Goal: Information Seeking & Learning: Compare options

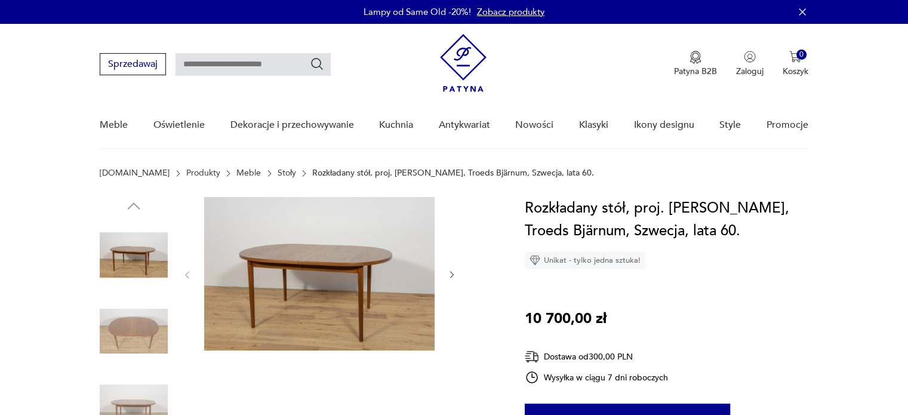
drag, startPoint x: 253, startPoint y: 174, endPoint x: 113, endPoint y: 177, distance: 139.7
click at [277, 174] on link "Stoły" at bounding box center [286, 173] width 18 height 10
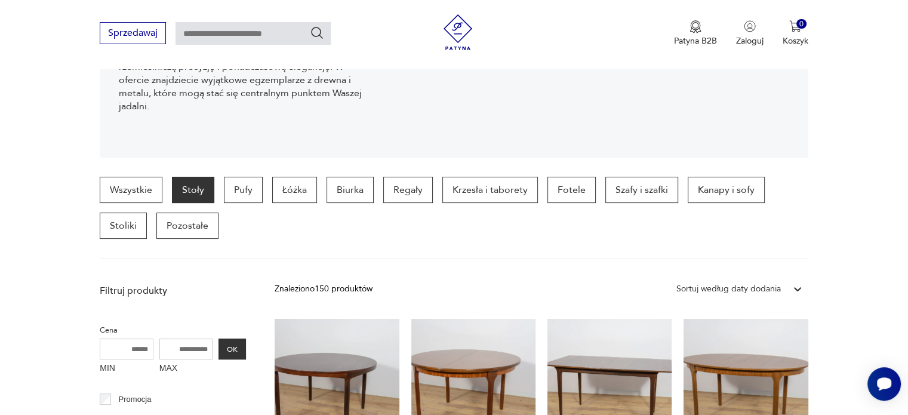
scroll to position [437, 0]
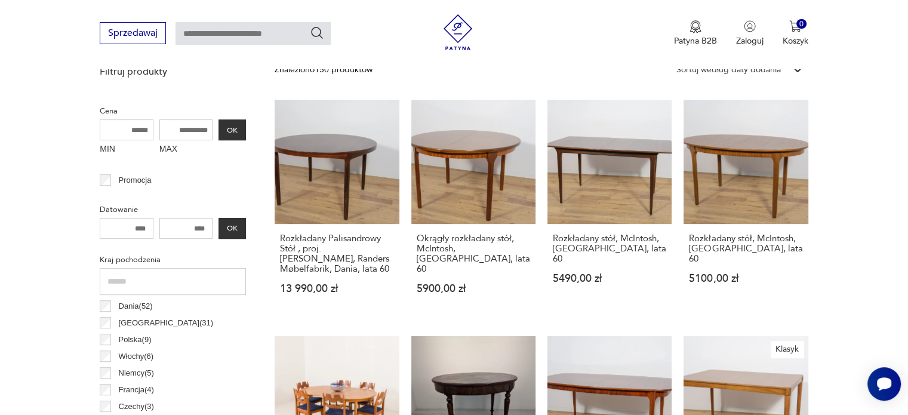
click at [177, 131] on input "MAX" at bounding box center [186, 129] width 54 height 21
click at [192, 133] on input "*****" at bounding box center [186, 129] width 54 height 21
type input "*****"
click at [233, 128] on button "OK" at bounding box center [231, 129] width 27 height 21
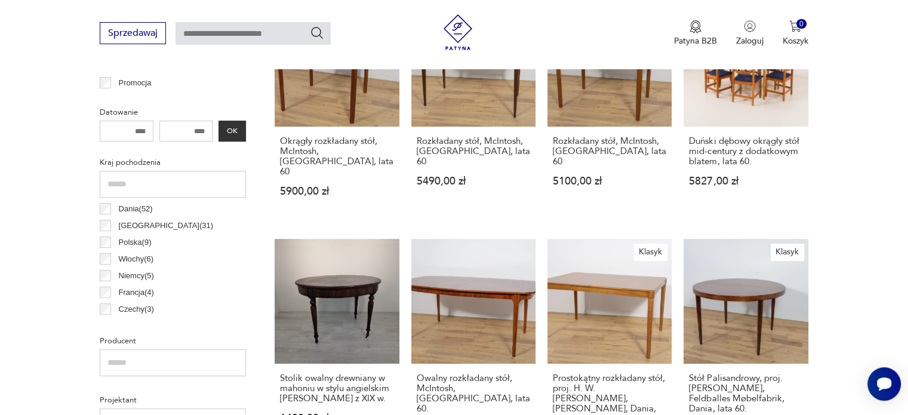
scroll to position [754, 0]
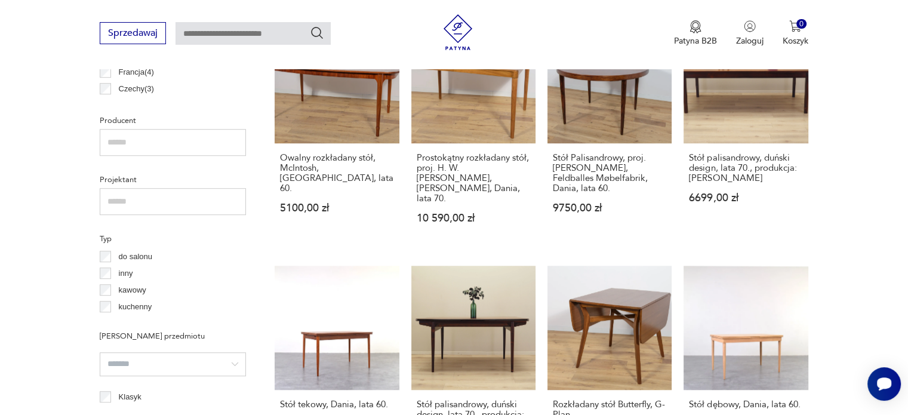
scroll to position [754, 0]
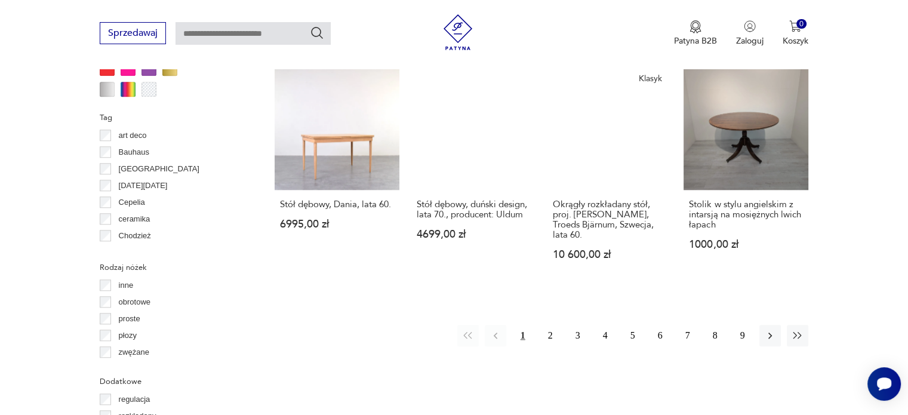
scroll to position [1411, 0]
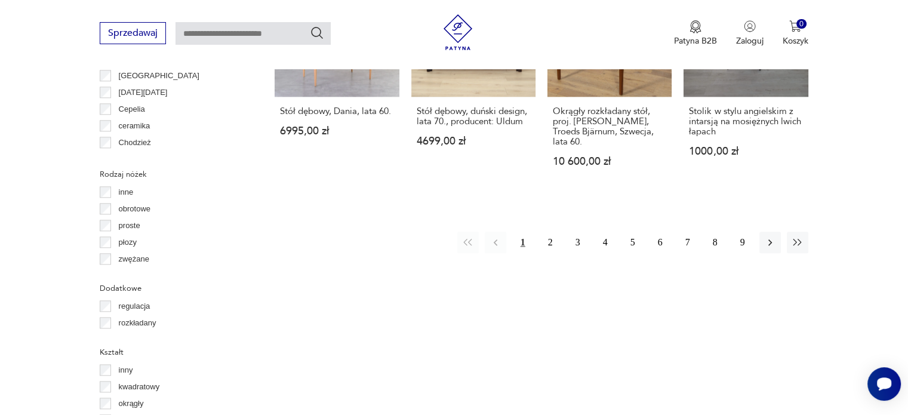
click at [106, 193] on div "Filtruj produkty Cena MIN MAX ***** OK Promocja Datowanie OK Kraj pochodzenia D…" at bounding box center [173, 26] width 146 height 1617
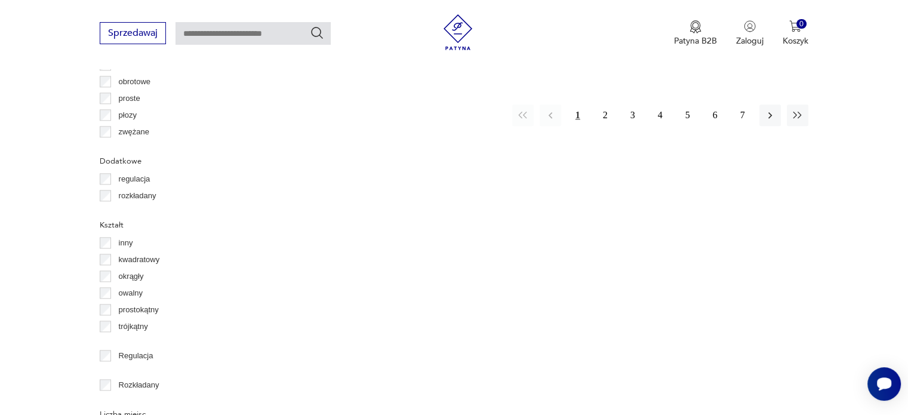
scroll to position [1414, 0]
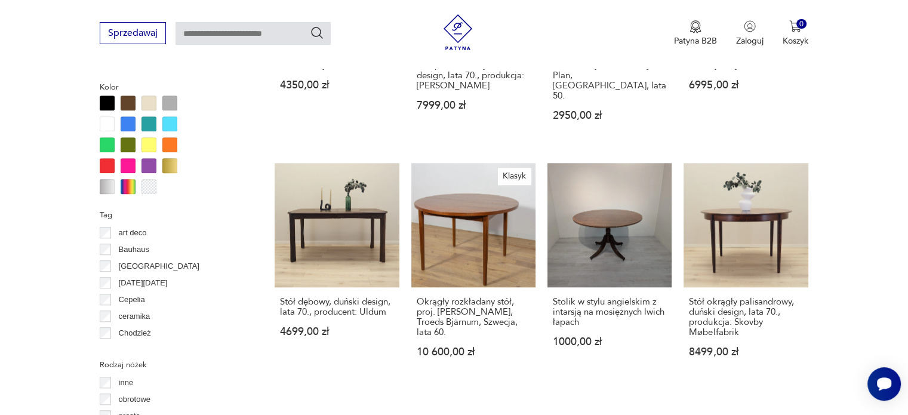
scroll to position [1313, 0]
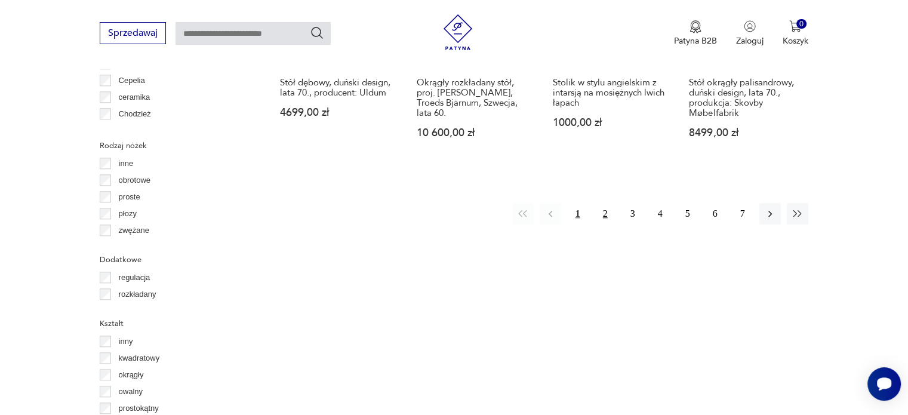
click at [596, 203] on button "2" at bounding box center [604, 213] width 21 height 21
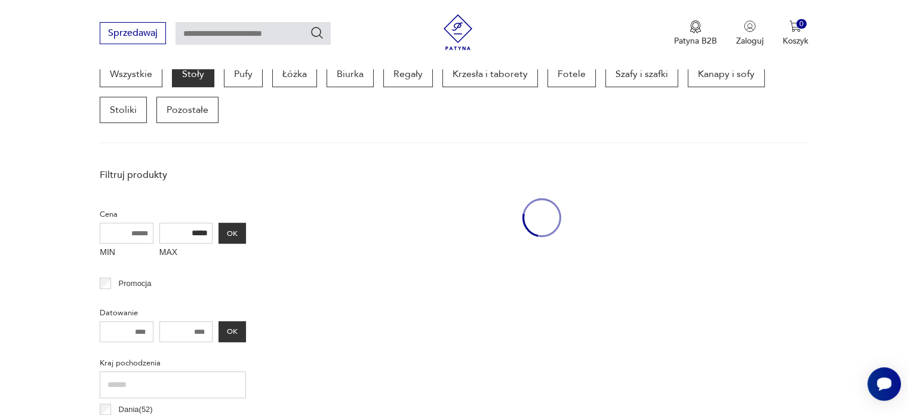
scroll to position [316, 0]
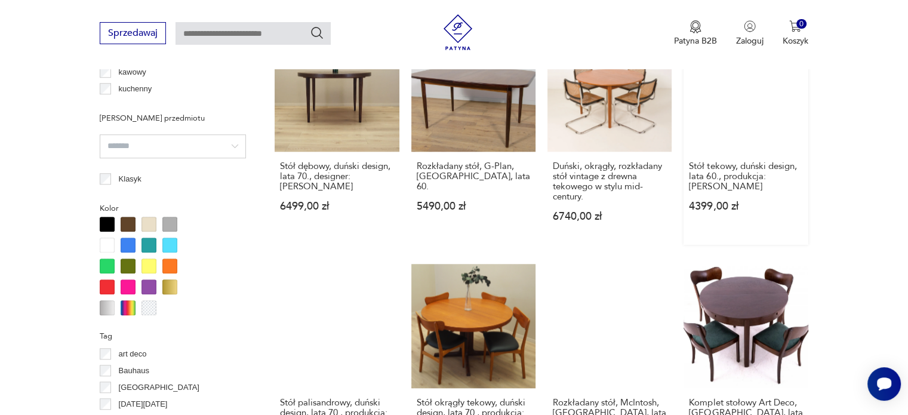
scroll to position [1191, 0]
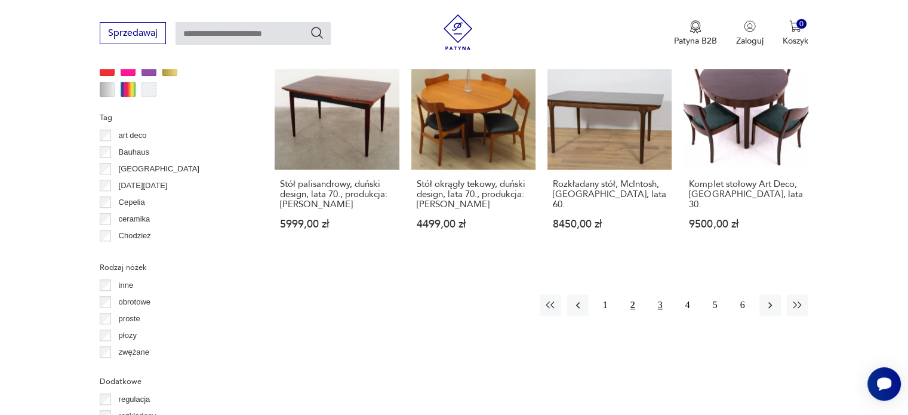
click at [659, 295] on button "3" at bounding box center [659, 304] width 21 height 21
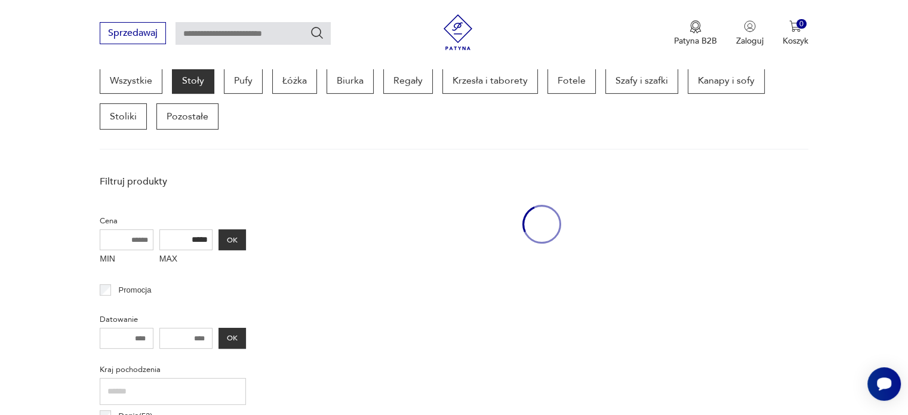
scroll to position [316, 0]
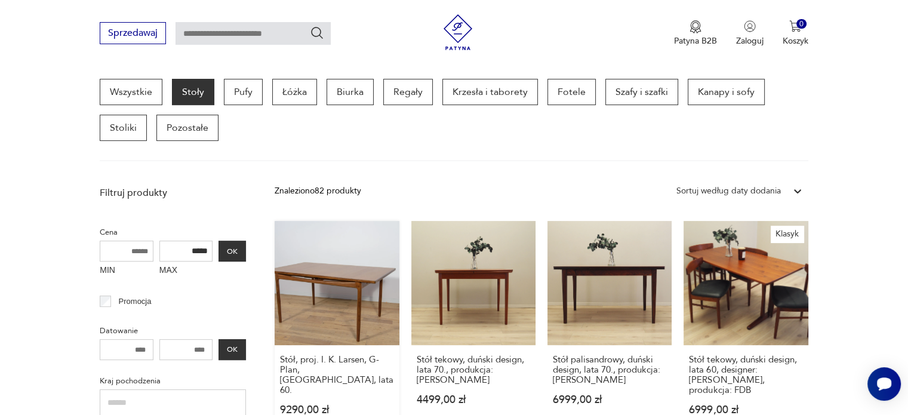
drag, startPoint x: 319, startPoint y: 374, endPoint x: 387, endPoint y: 342, distance: 75.0
drag, startPoint x: 613, startPoint y: 358, endPoint x: 615, endPoint y: 350, distance: 8.7
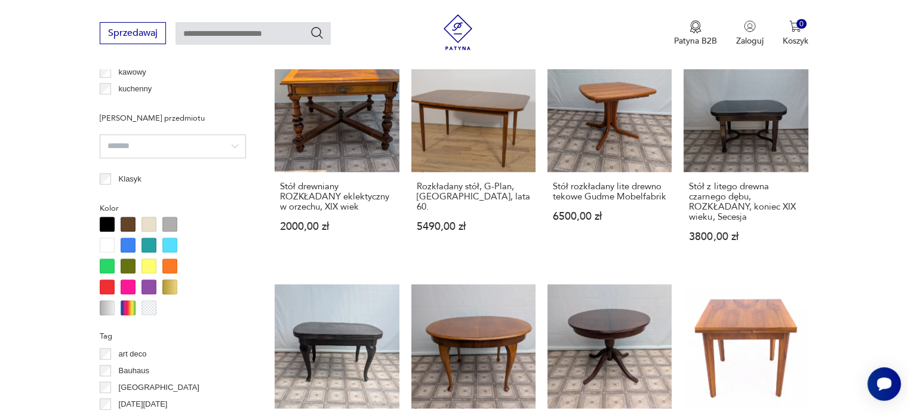
scroll to position [1191, 0]
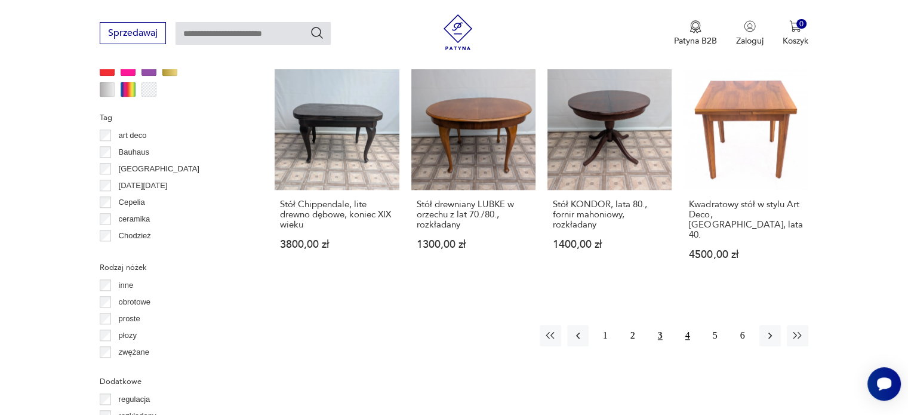
click at [687, 325] on button "4" at bounding box center [687, 335] width 21 height 21
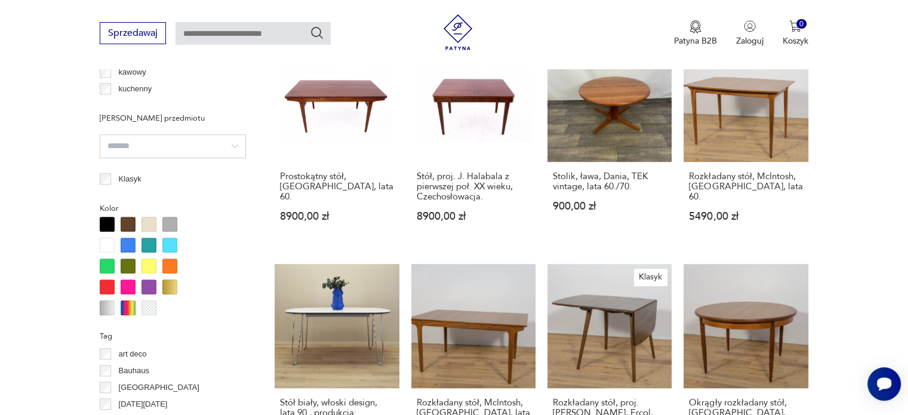
scroll to position [1191, 0]
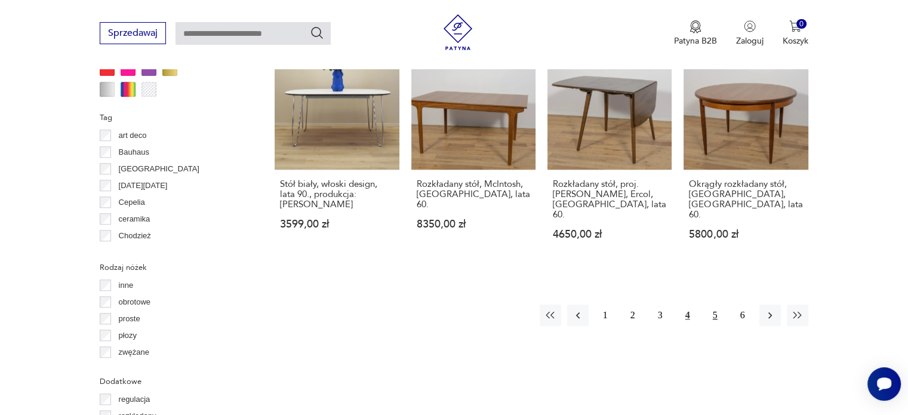
click at [716, 304] on button "5" at bounding box center [714, 314] width 21 height 21
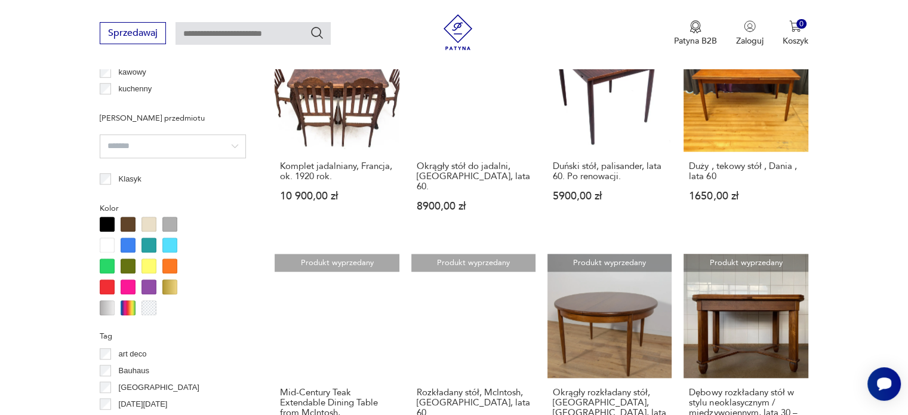
scroll to position [1191, 0]
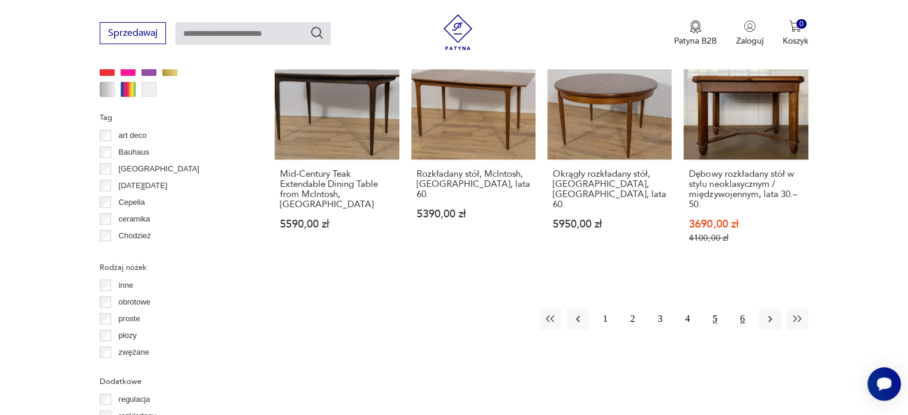
click at [736, 308] on button "6" at bounding box center [742, 318] width 21 height 21
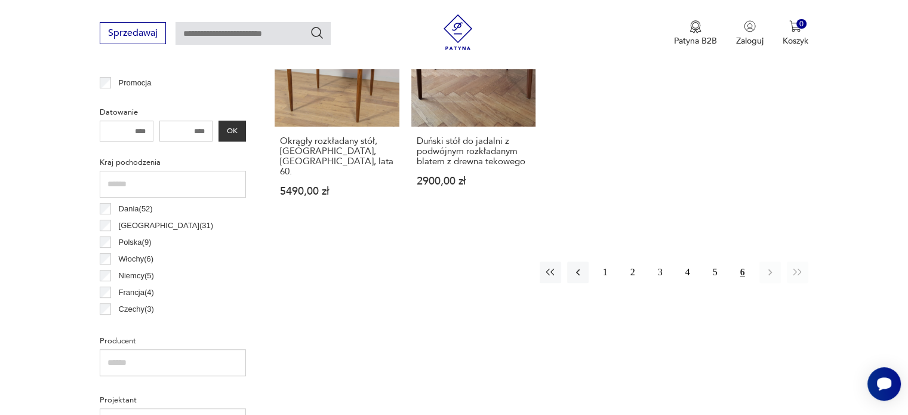
scroll to position [316, 0]
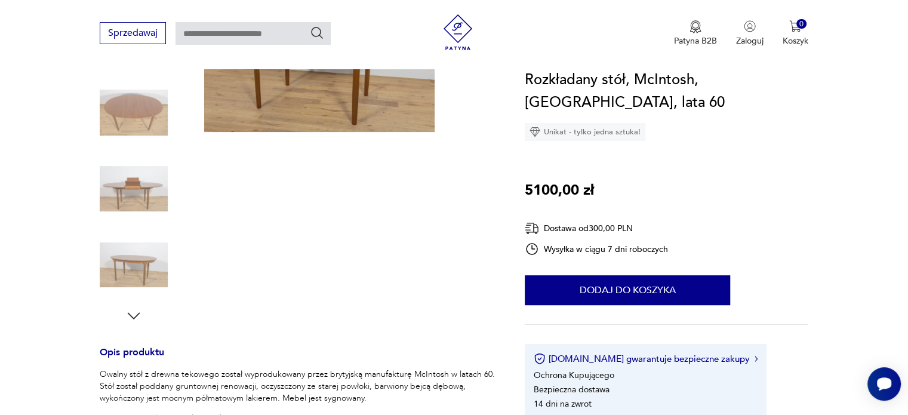
scroll to position [437, 0]
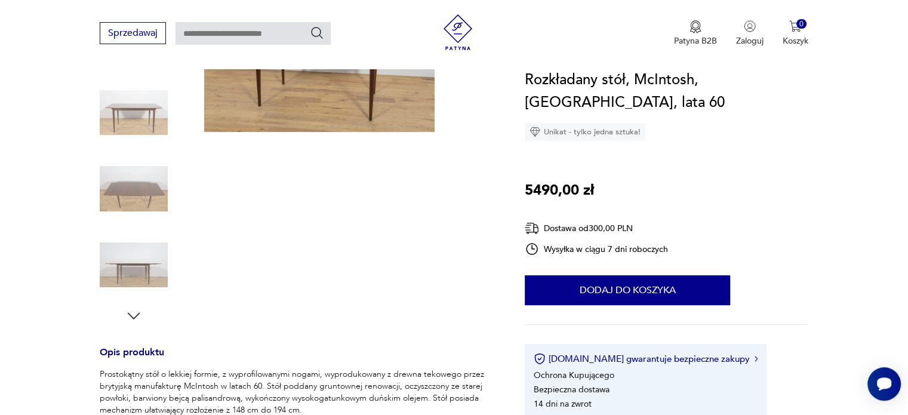
scroll to position [437, 0]
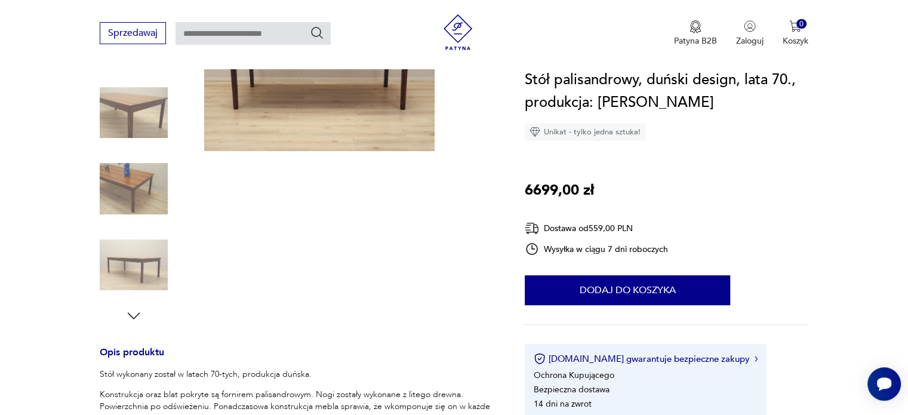
scroll to position [437, 0]
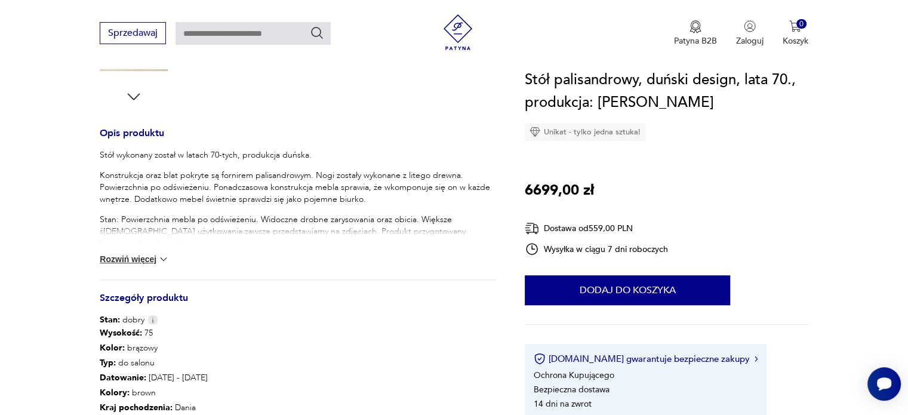
click at [150, 254] on button "Rozwiń więcej" at bounding box center [134, 259] width 69 height 12
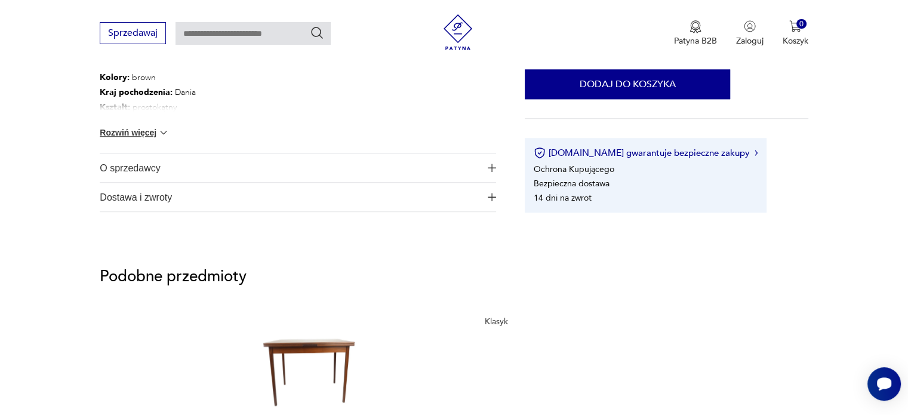
scroll to position [656, 0]
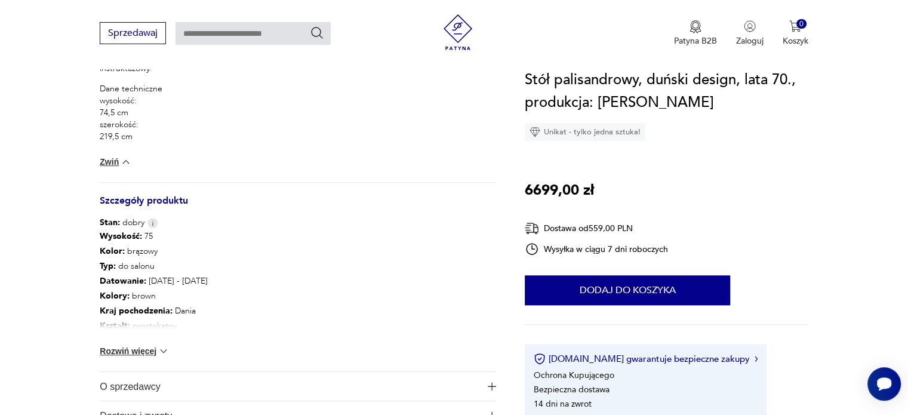
click at [129, 345] on button "Rozwiń więcej" at bounding box center [134, 351] width 69 height 12
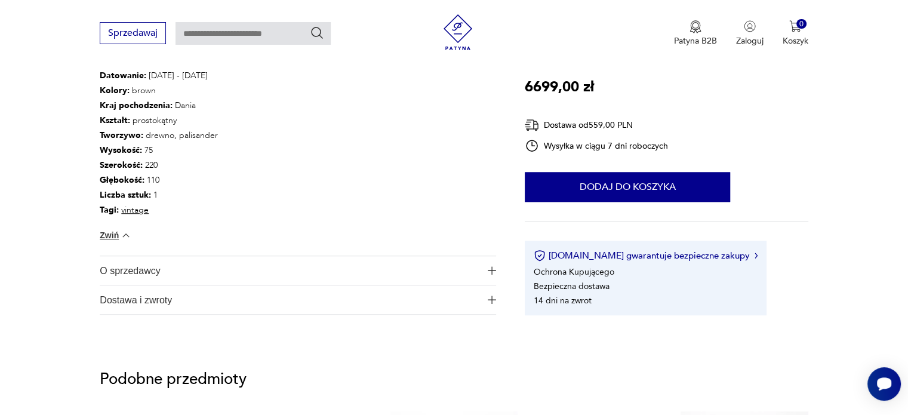
scroll to position [875, 0]
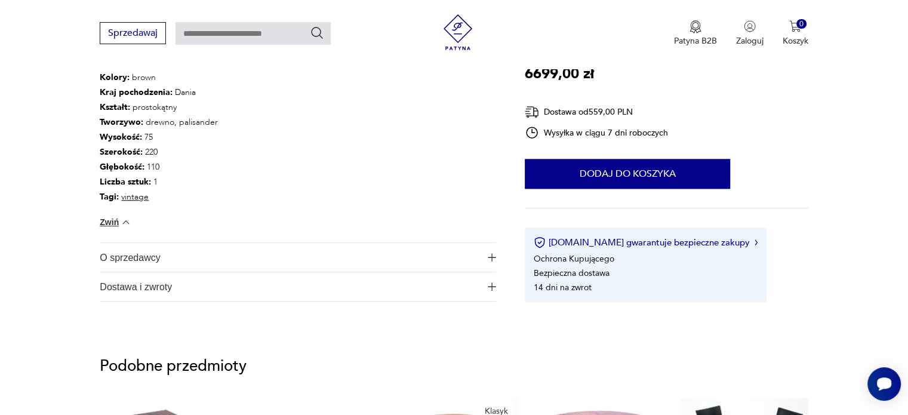
click at [422, 255] on span "O sprzedawcy" at bounding box center [289, 257] width 379 height 29
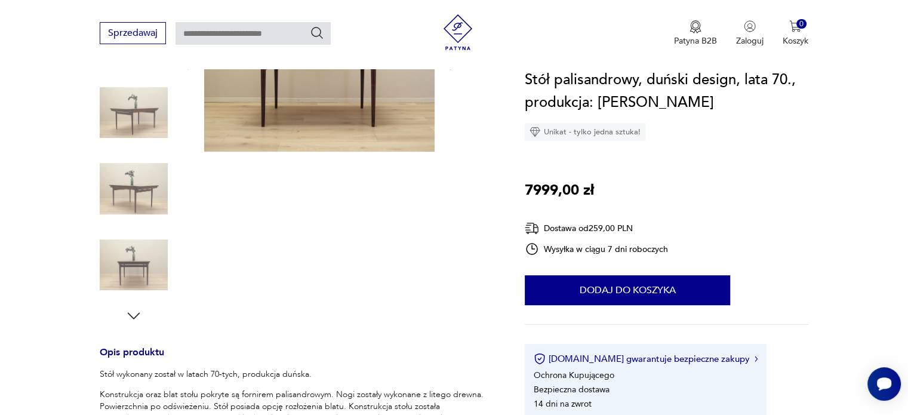
scroll to position [437, 0]
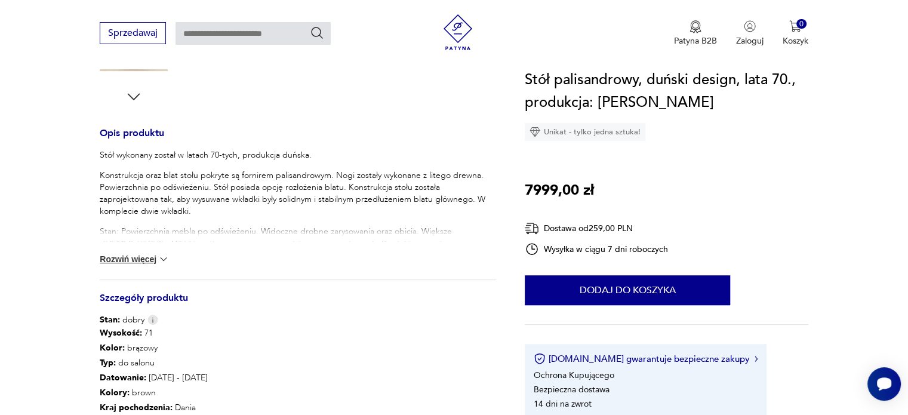
click at [131, 254] on button "Rozwiń więcej" at bounding box center [134, 259] width 69 height 12
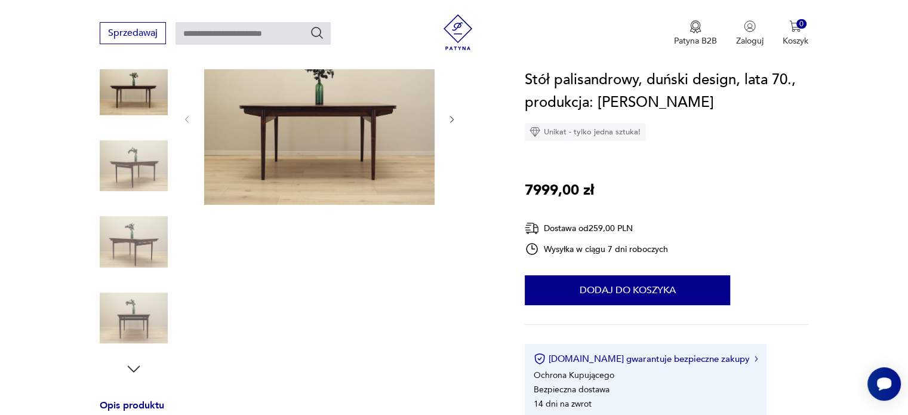
scroll to position [0, 0]
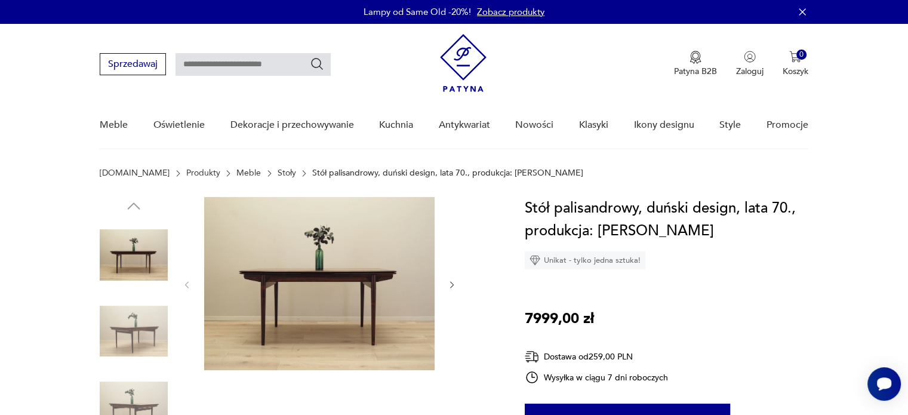
click at [150, 321] on img at bounding box center [134, 331] width 68 height 68
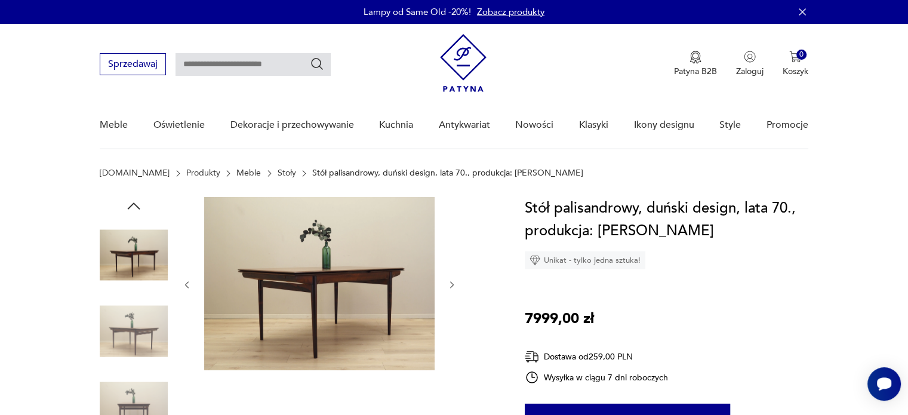
click at [447, 280] on icon "button" at bounding box center [452, 285] width 10 height 10
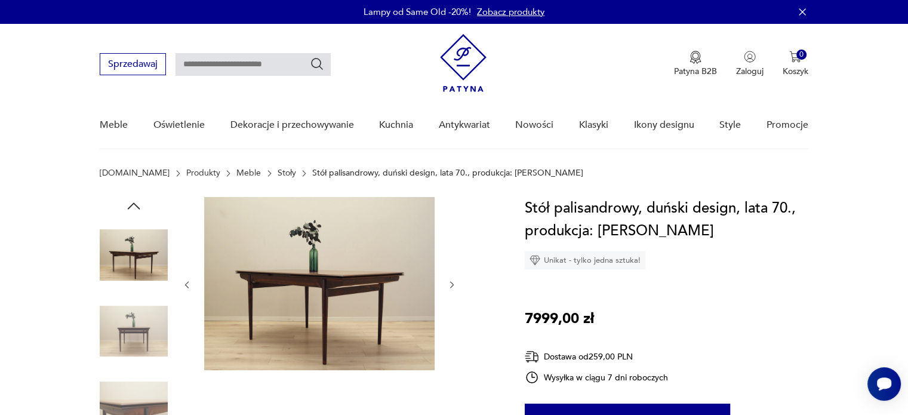
click at [447, 280] on icon "button" at bounding box center [452, 285] width 10 height 10
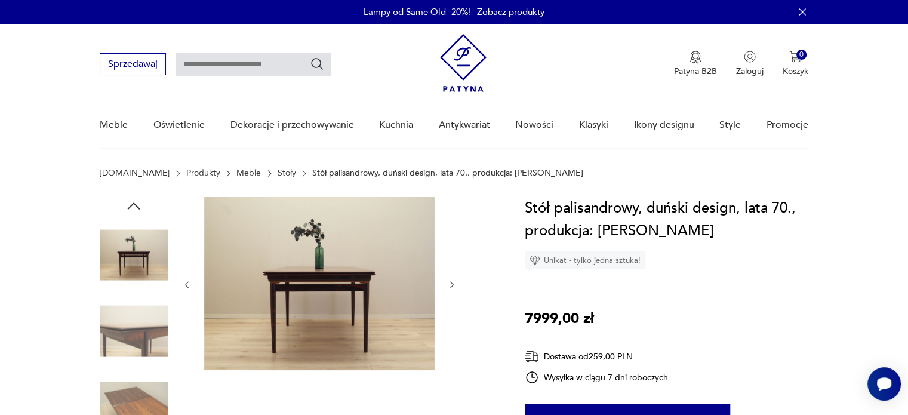
click at [450, 281] on icon "button" at bounding box center [452, 284] width 4 height 7
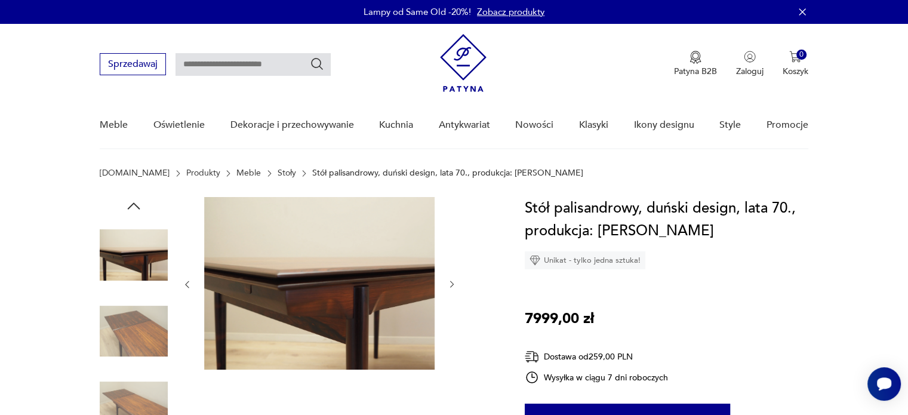
click at [450, 281] on icon "button" at bounding box center [452, 284] width 10 height 10
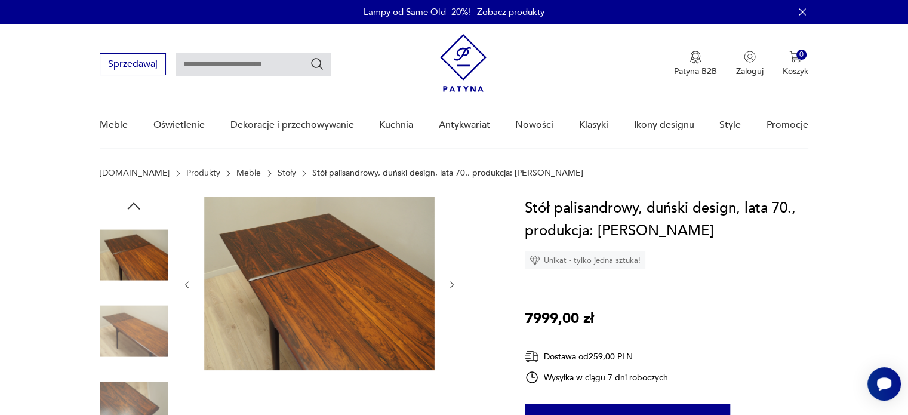
click at [450, 281] on icon "button" at bounding box center [452, 284] width 4 height 7
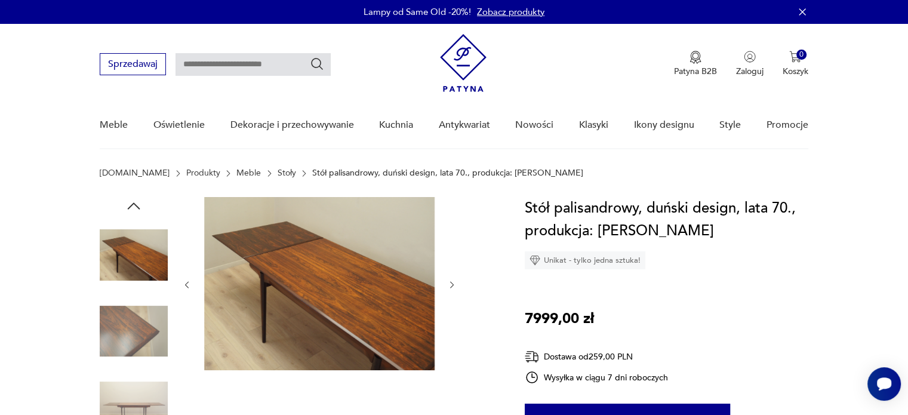
click at [450, 281] on icon "button" at bounding box center [452, 284] width 4 height 7
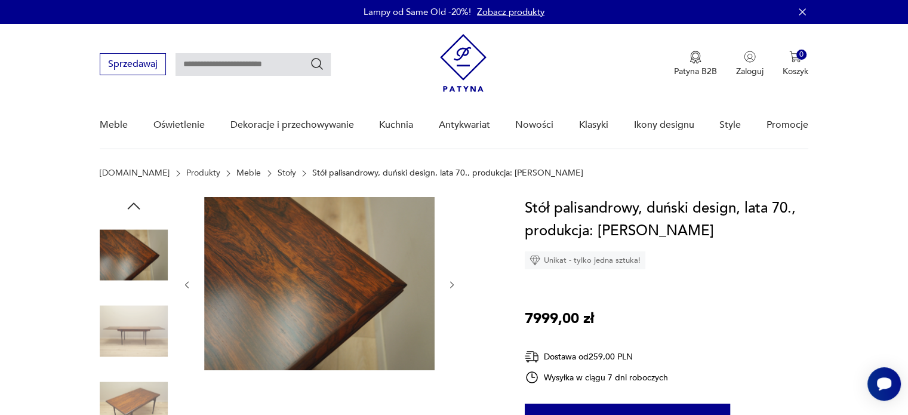
click at [450, 281] on icon "button" at bounding box center [452, 284] width 4 height 7
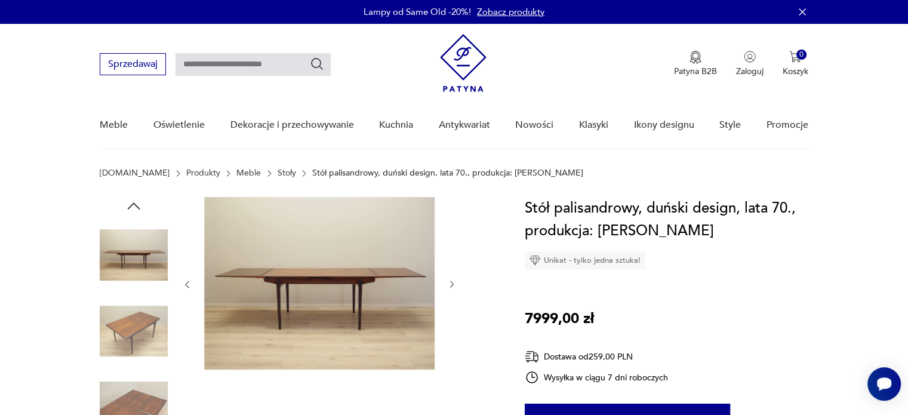
click at [450, 281] on icon "button" at bounding box center [452, 284] width 4 height 7
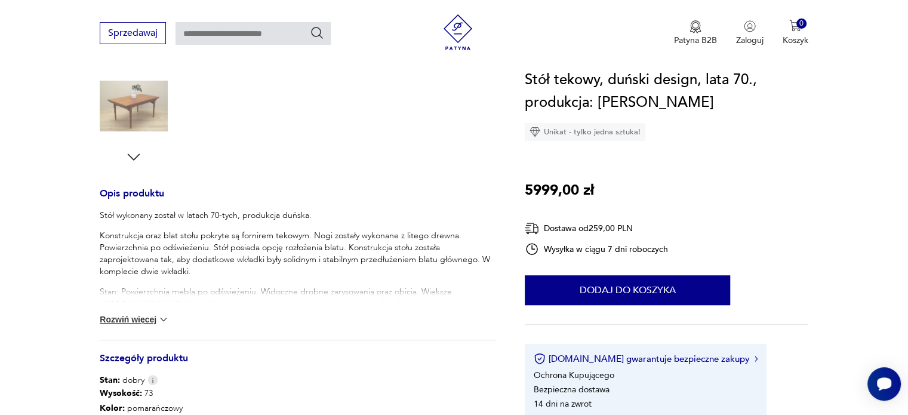
scroll to position [437, 0]
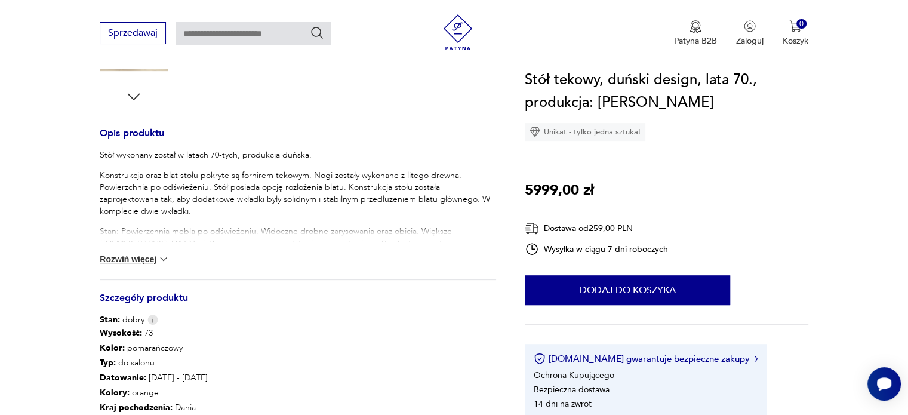
click at [132, 257] on button "Rozwiń więcej" at bounding box center [134, 259] width 69 height 12
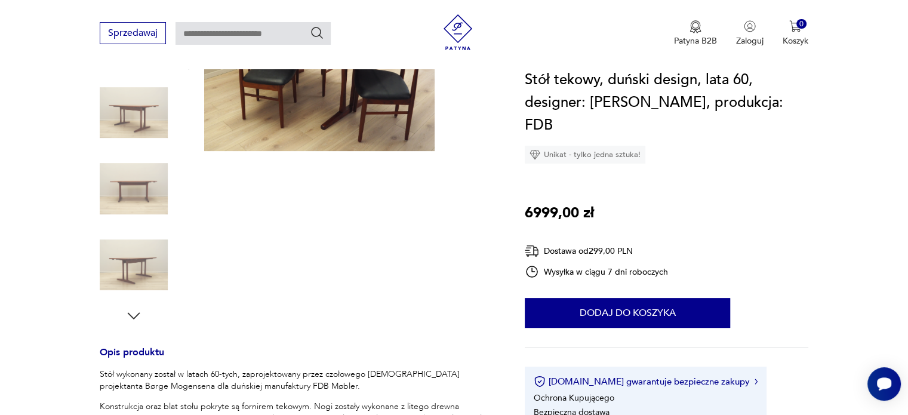
scroll to position [437, 0]
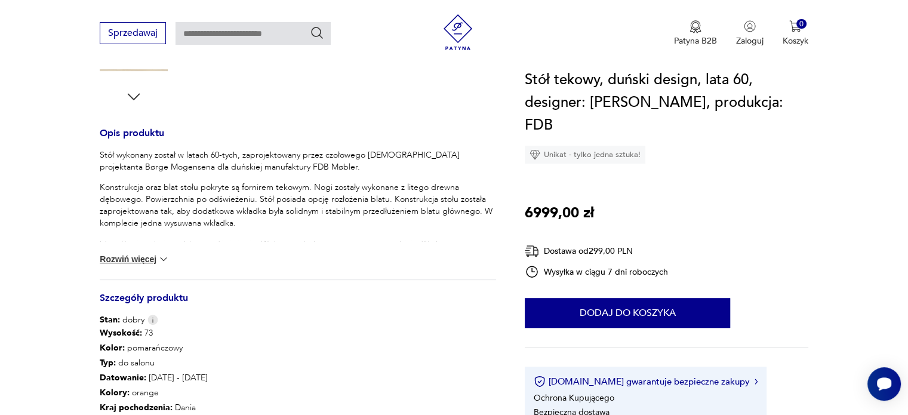
click at [140, 258] on button "Rozwiń więcej" at bounding box center [134, 259] width 69 height 12
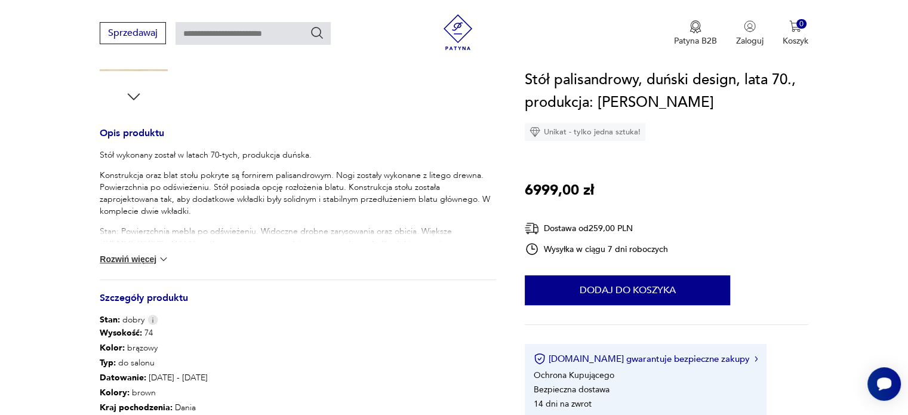
click at [130, 254] on button "Rozwiń więcej" at bounding box center [134, 259] width 69 height 12
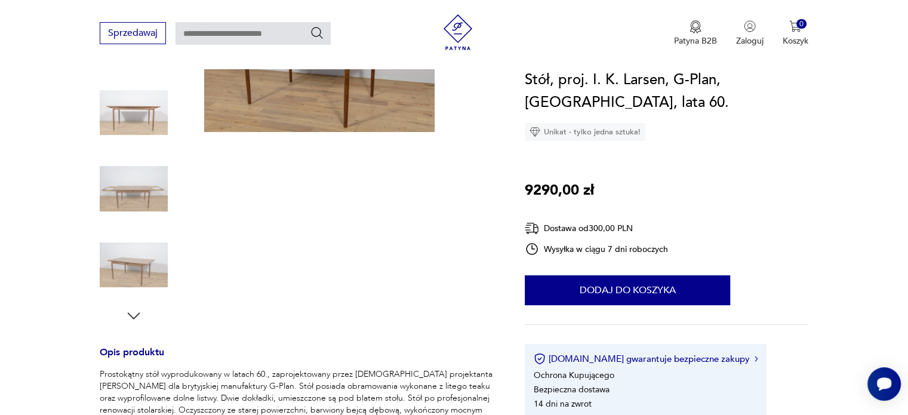
scroll to position [437, 0]
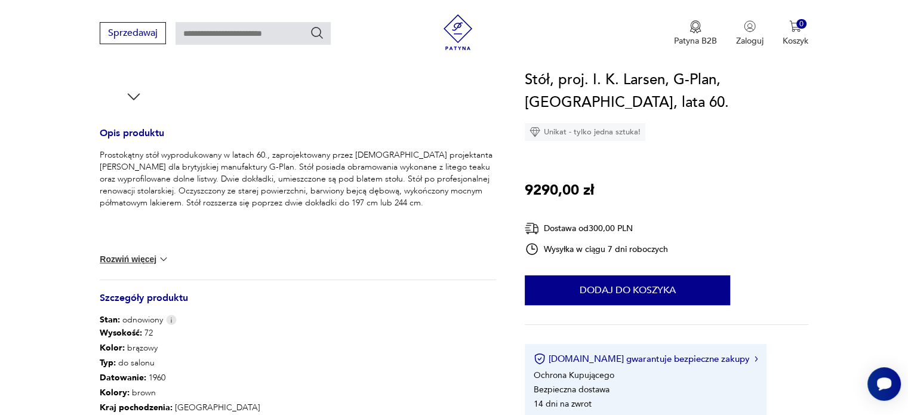
click at [149, 258] on button "Rozwiń więcej" at bounding box center [134, 259] width 69 height 12
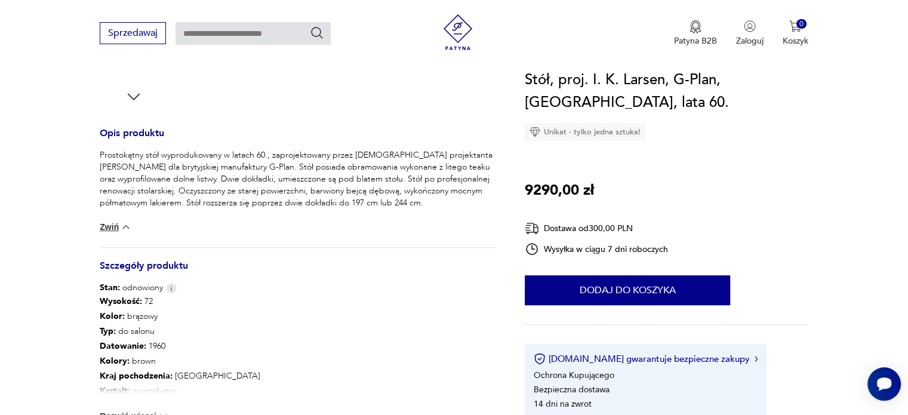
click at [117, 223] on button "Zwiń" at bounding box center [116, 227] width 32 height 12
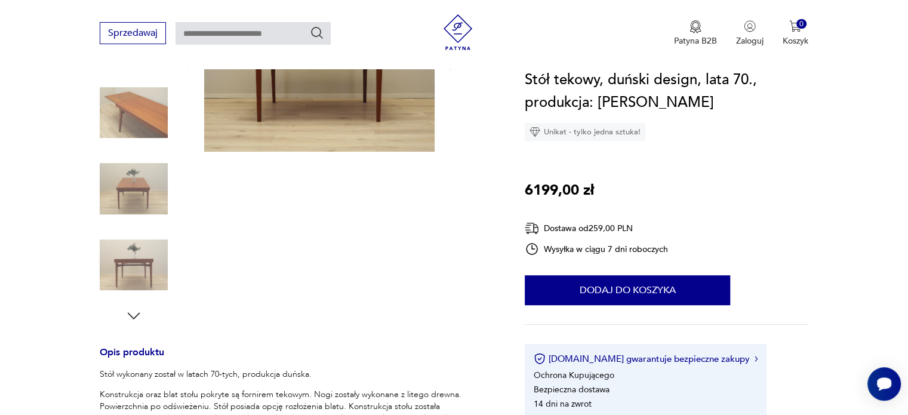
scroll to position [437, 0]
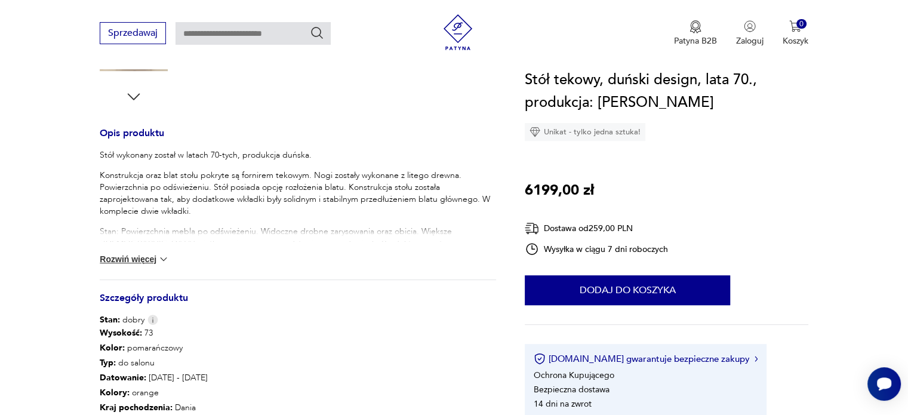
click at [142, 257] on button "Rozwiń więcej" at bounding box center [134, 259] width 69 height 12
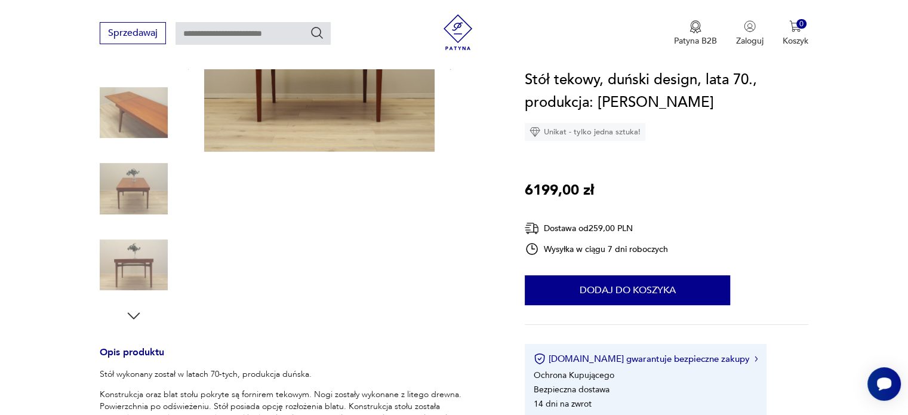
scroll to position [0, 0]
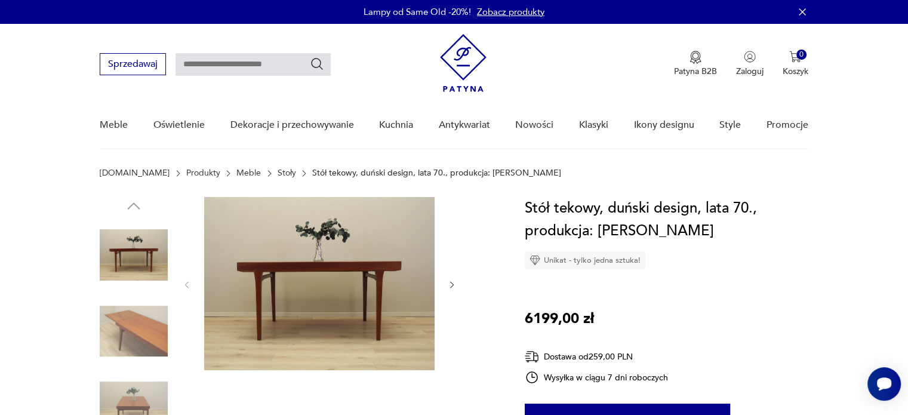
click at [150, 321] on img at bounding box center [134, 331] width 68 height 68
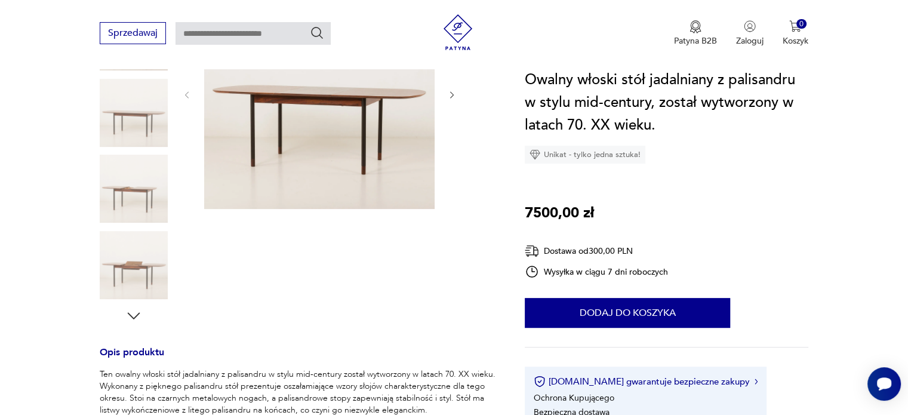
scroll to position [437, 0]
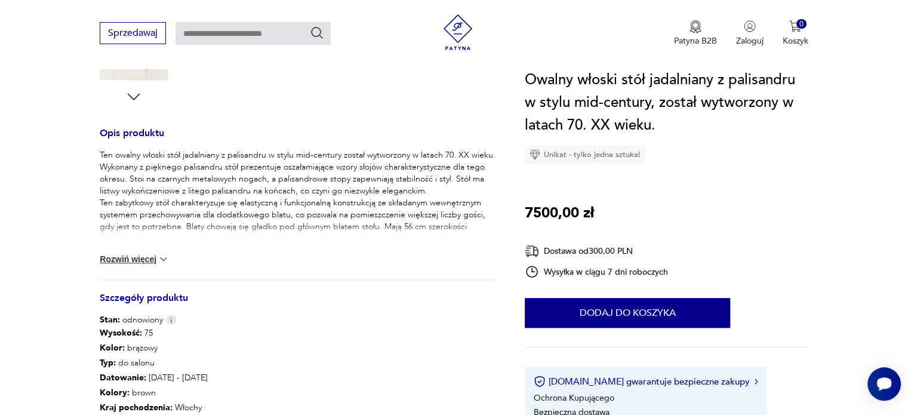
click at [160, 261] on img at bounding box center [164, 259] width 12 height 12
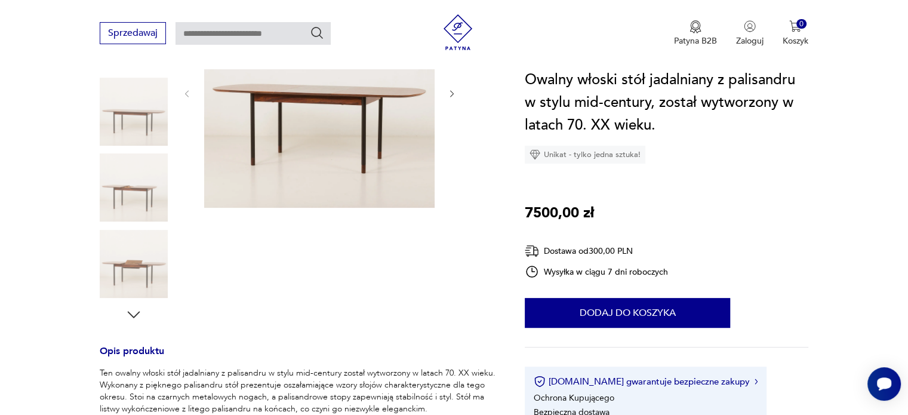
scroll to position [218, 0]
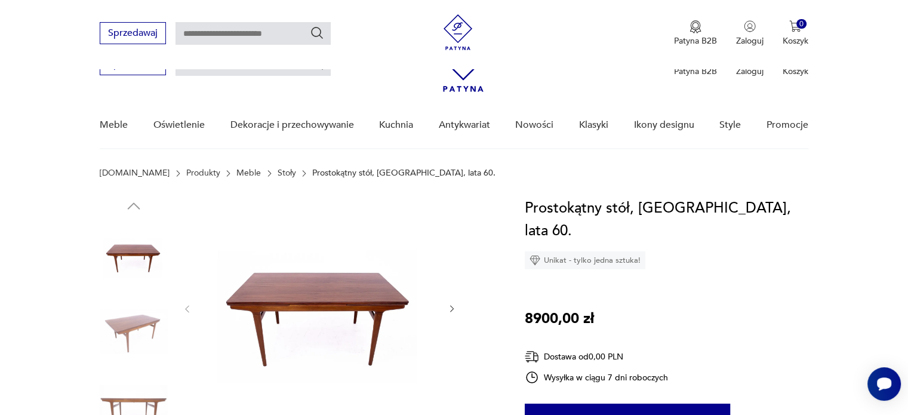
scroll to position [437, 0]
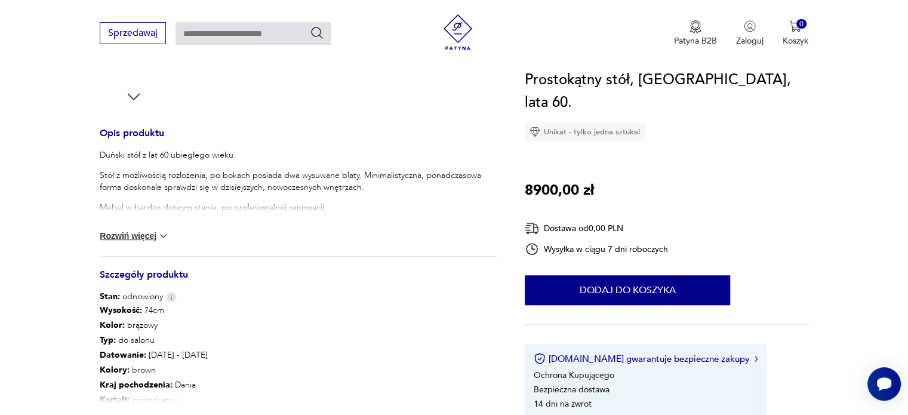
click at [156, 233] on button "Rozwiń więcej" at bounding box center [134, 236] width 69 height 12
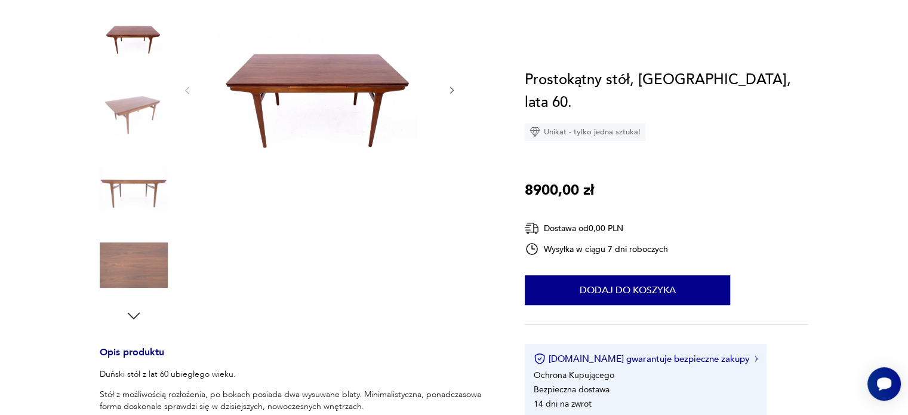
scroll to position [0, 0]
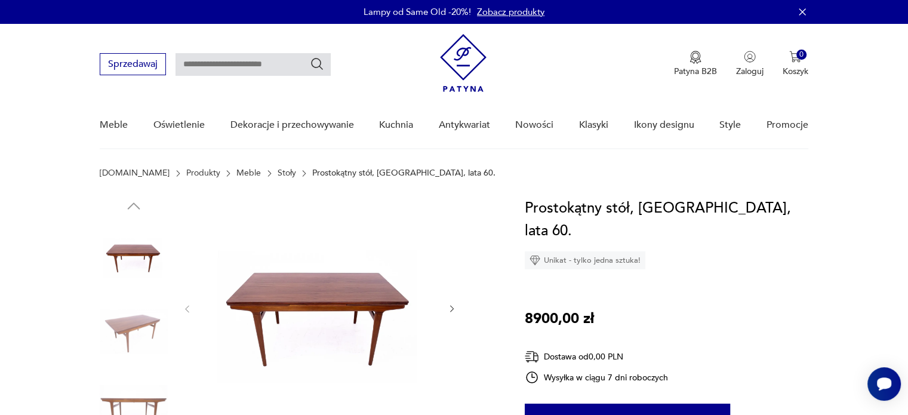
click at [449, 310] on icon "button" at bounding box center [452, 309] width 10 height 10
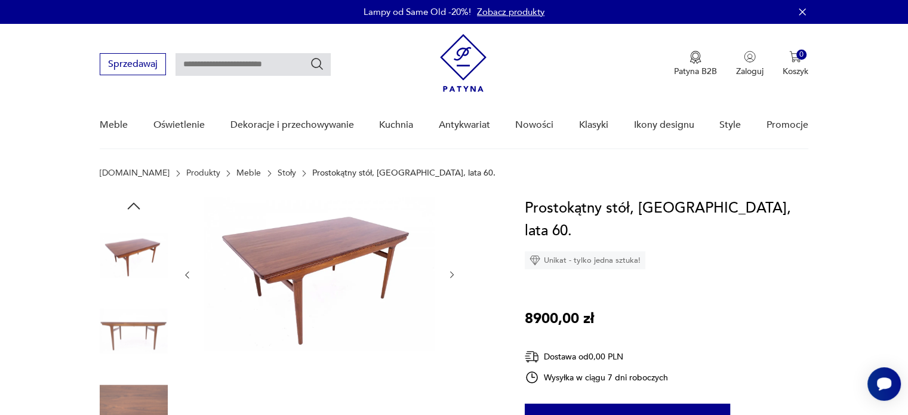
click at [452, 273] on icon "button" at bounding box center [452, 275] width 10 height 10
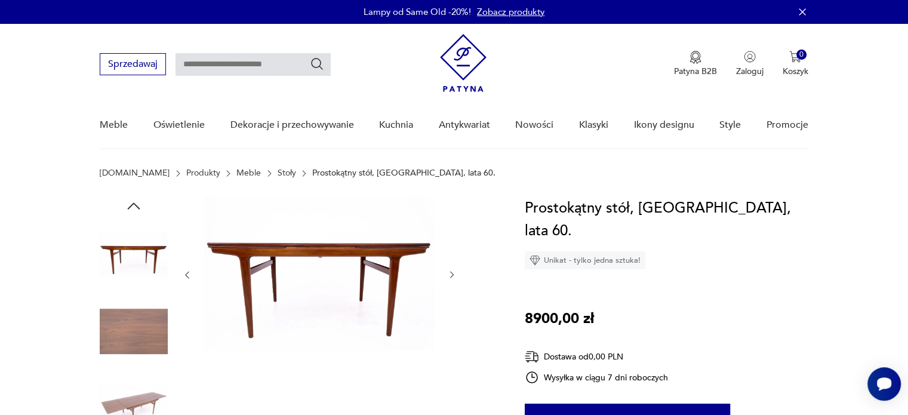
click at [452, 272] on icon "button" at bounding box center [452, 275] width 10 height 10
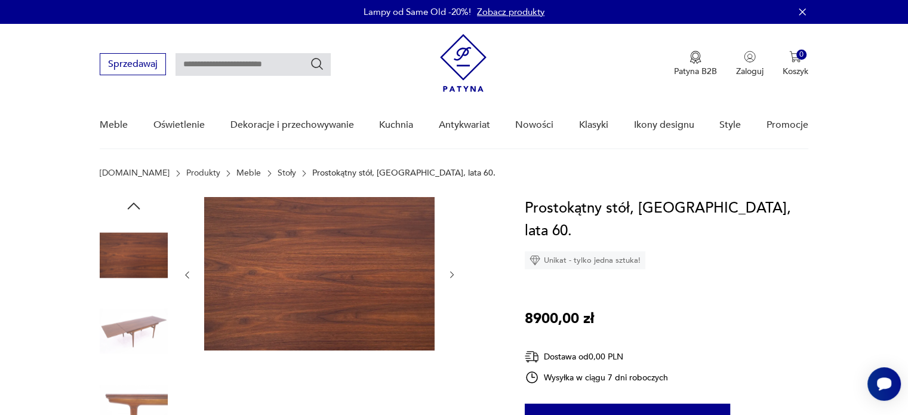
click at [452, 272] on icon "button" at bounding box center [452, 275] width 10 height 10
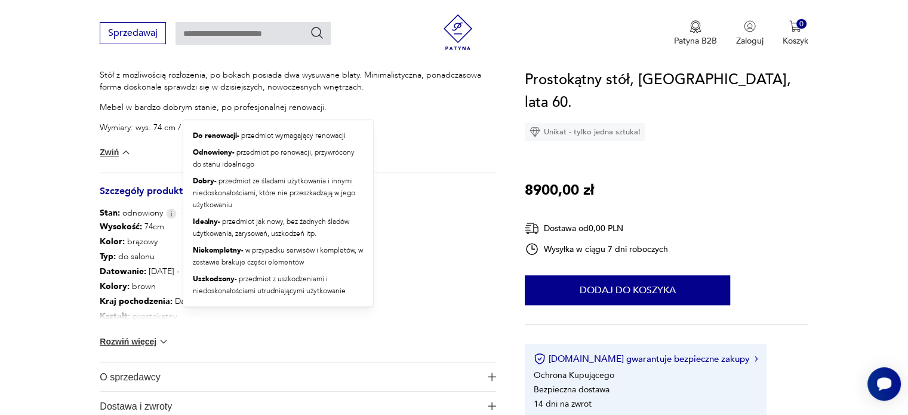
scroll to position [656, 0]
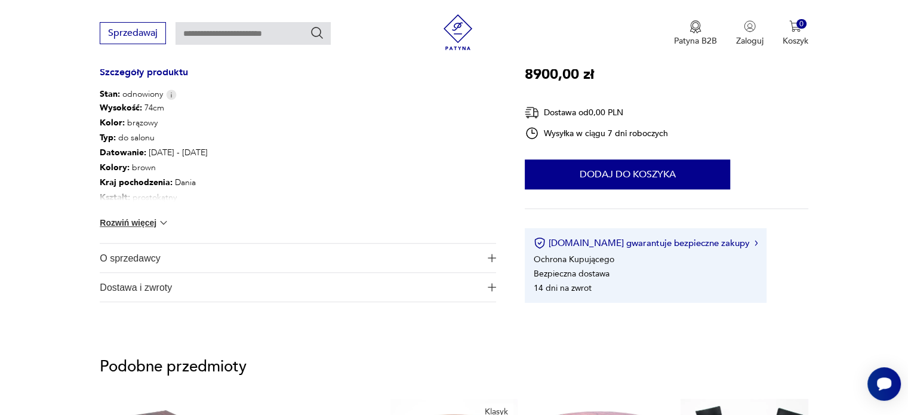
click at [130, 214] on div "Wysokość : 74cm Kolor: brązowy Typ : do salonu Datowanie : [DATE] - [DATE] Kolo…" at bounding box center [298, 171] width 396 height 143
click at [127, 218] on button "Rozwiń więcej" at bounding box center [134, 223] width 69 height 12
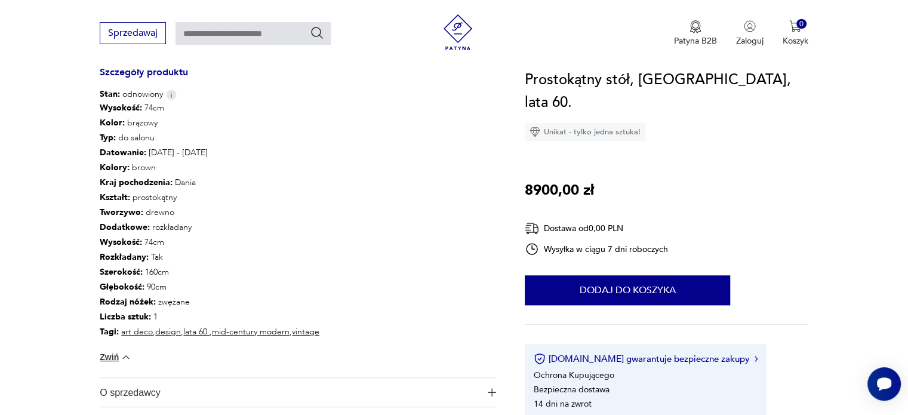
scroll to position [437, 0]
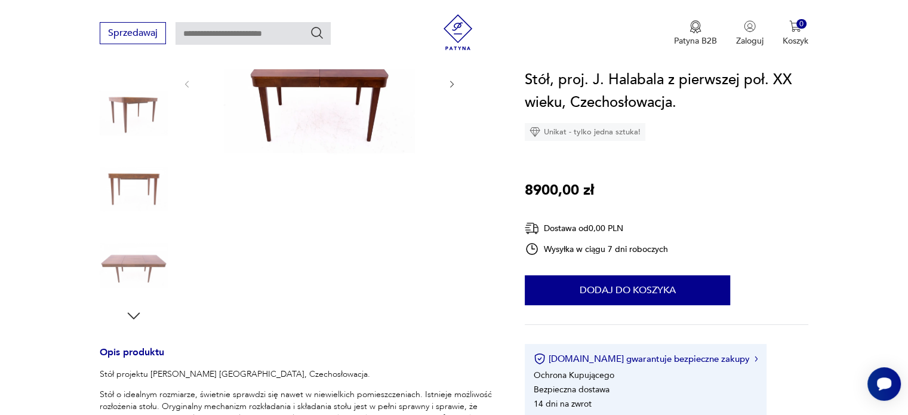
scroll to position [437, 0]
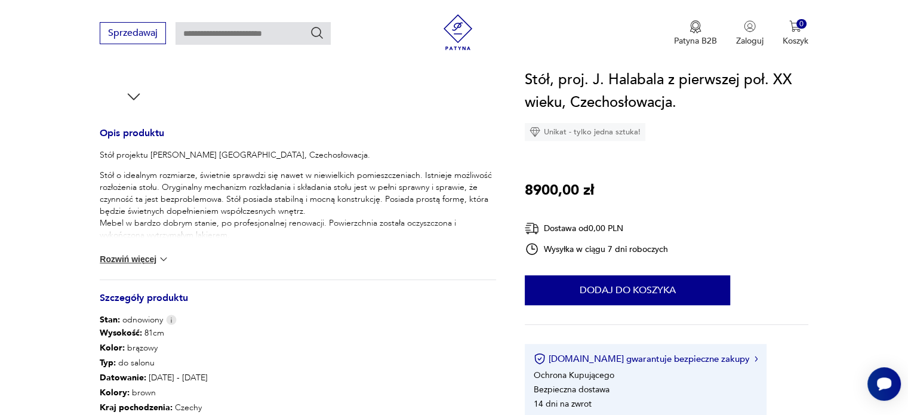
click at [103, 257] on button "Rozwiń więcej" at bounding box center [134, 259] width 69 height 12
